Goal: Navigation & Orientation: Go to known website

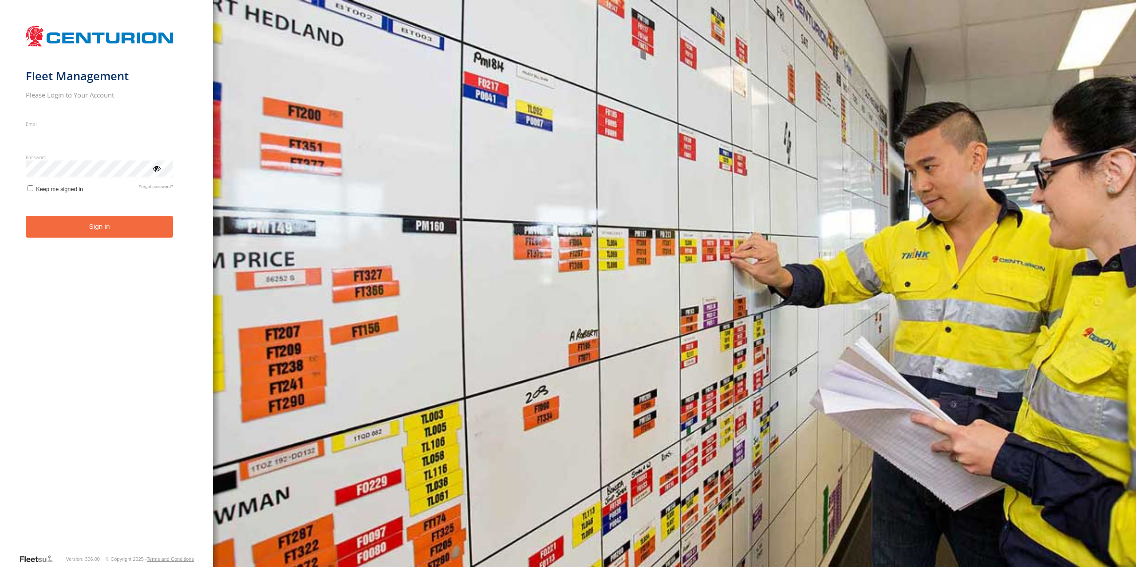
type input "**********"
click at [98, 240] on form "**********" at bounding box center [107, 287] width 162 height 533
click at [100, 228] on button "Sign in" at bounding box center [100, 227] width 148 height 22
